Goal: Navigation & Orientation: Find specific page/section

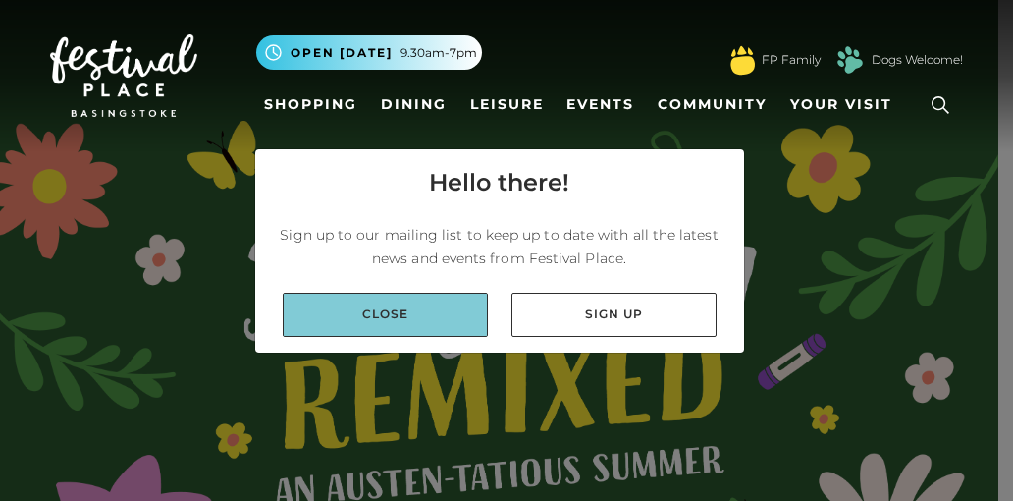
click at [401, 309] on link "Close" at bounding box center [385, 315] width 205 height 44
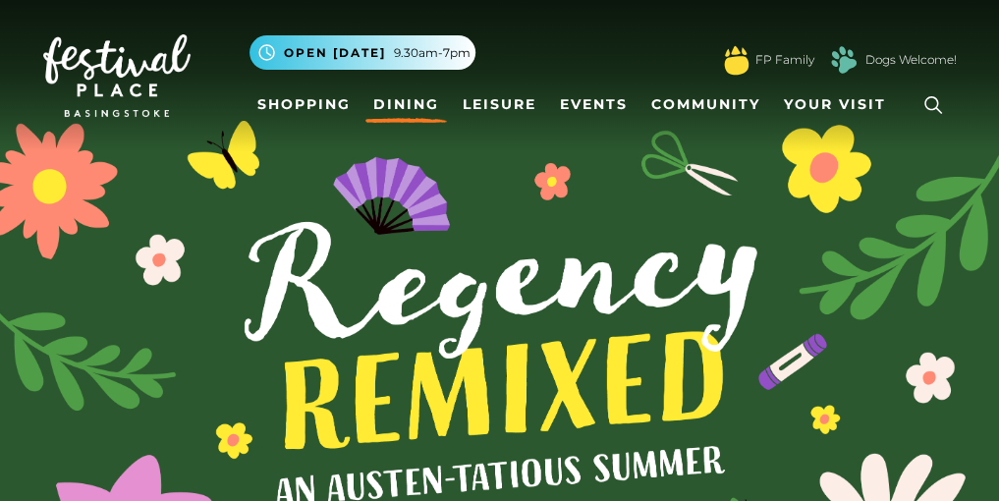
click at [405, 108] on link "Dining" at bounding box center [406, 104] width 82 height 36
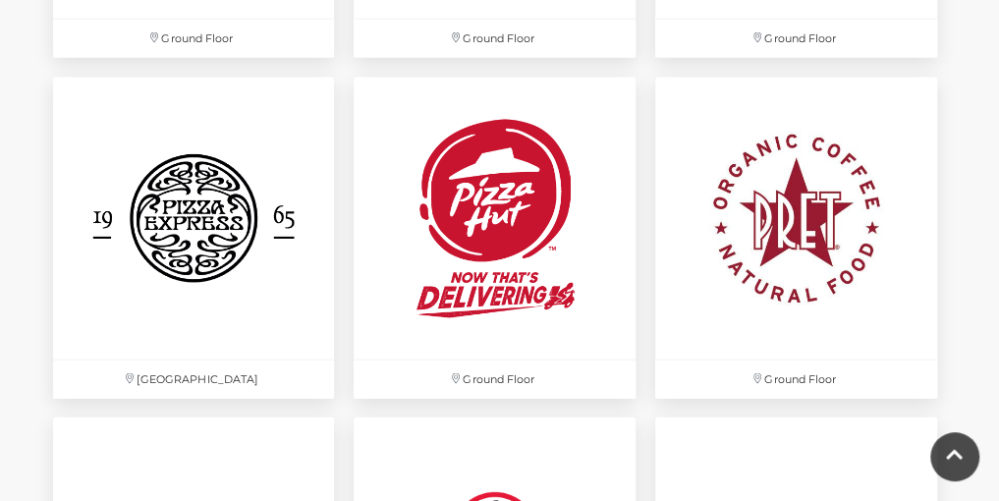
scroll to position [4615, 0]
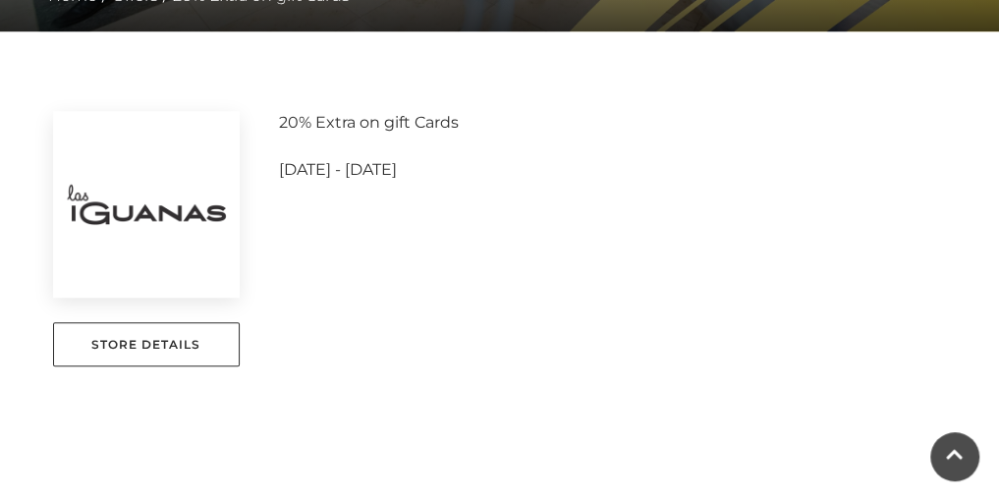
scroll to position [491, 0]
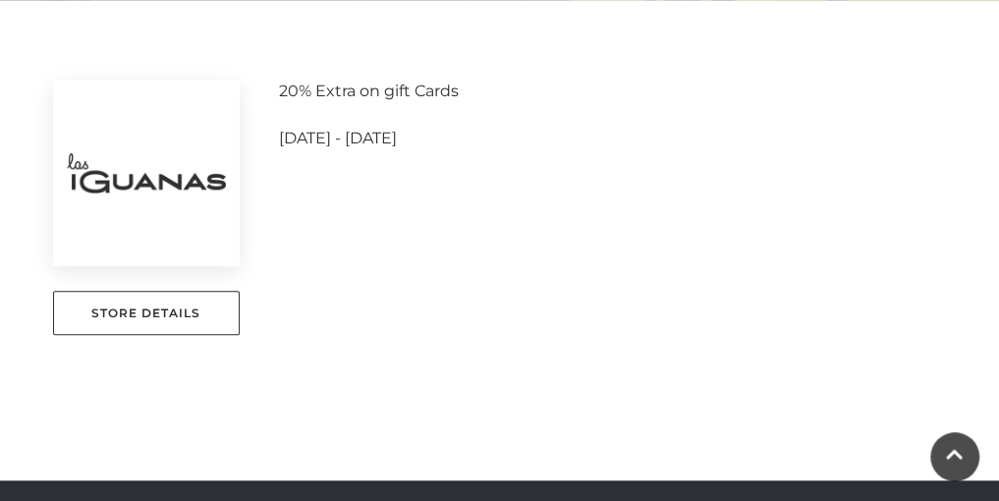
click at [164, 192] on img at bounding box center [146, 173] width 187 height 187
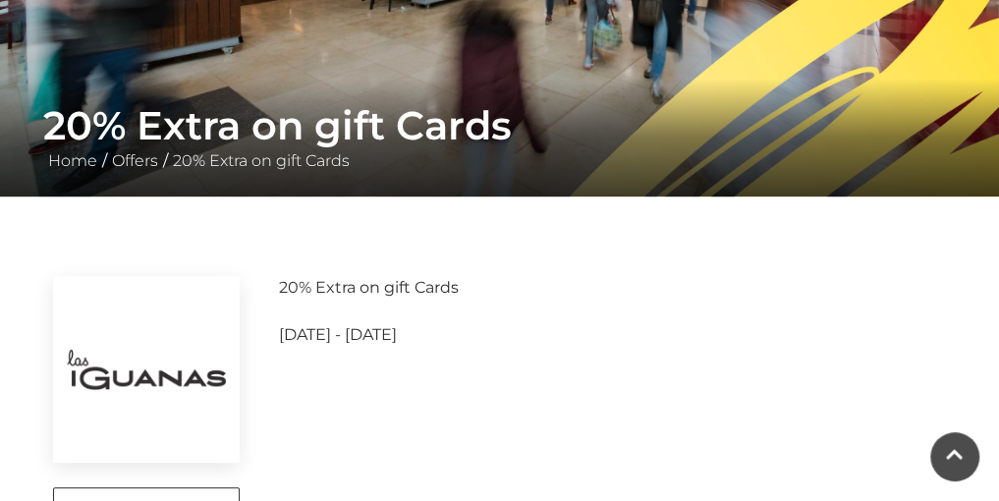
scroll to position [491, 0]
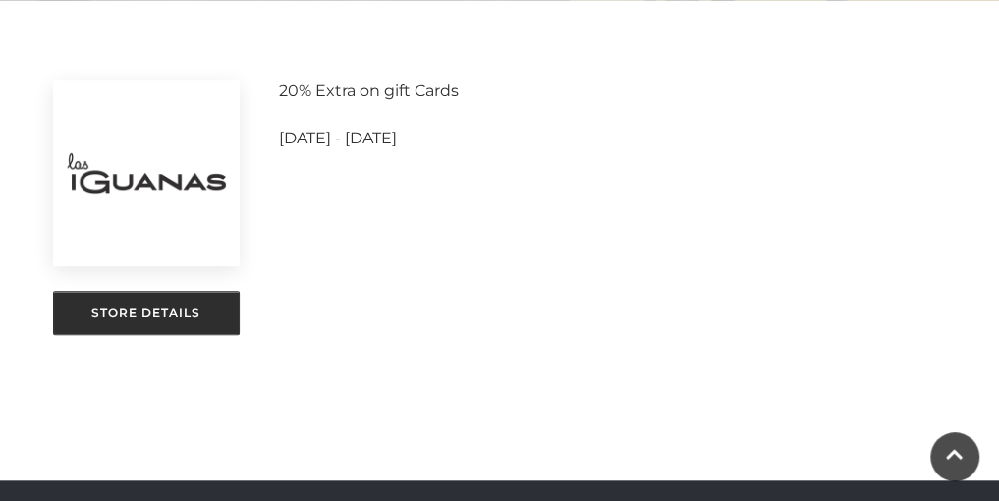
click at [194, 319] on link "Store Details" at bounding box center [146, 313] width 187 height 44
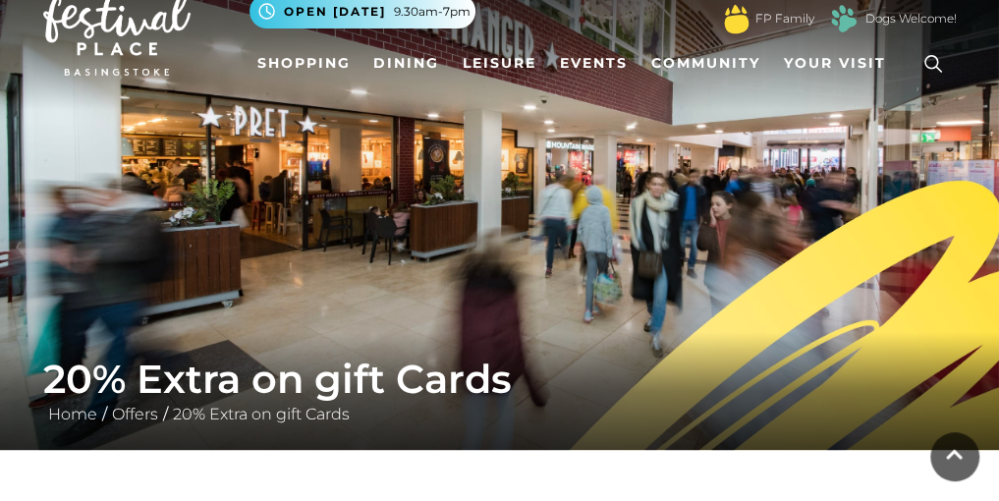
scroll to position [0, 0]
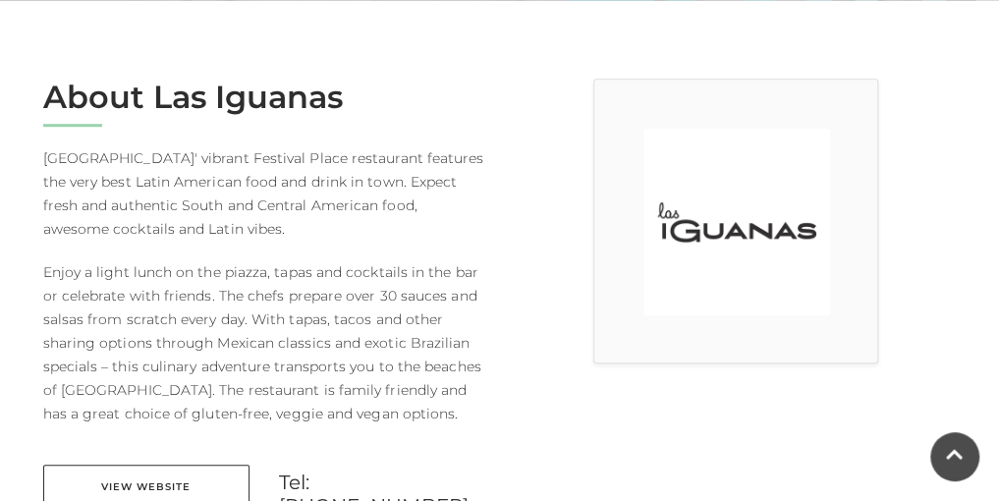
scroll to position [589, 0]
